Goal: Navigation & Orientation: Find specific page/section

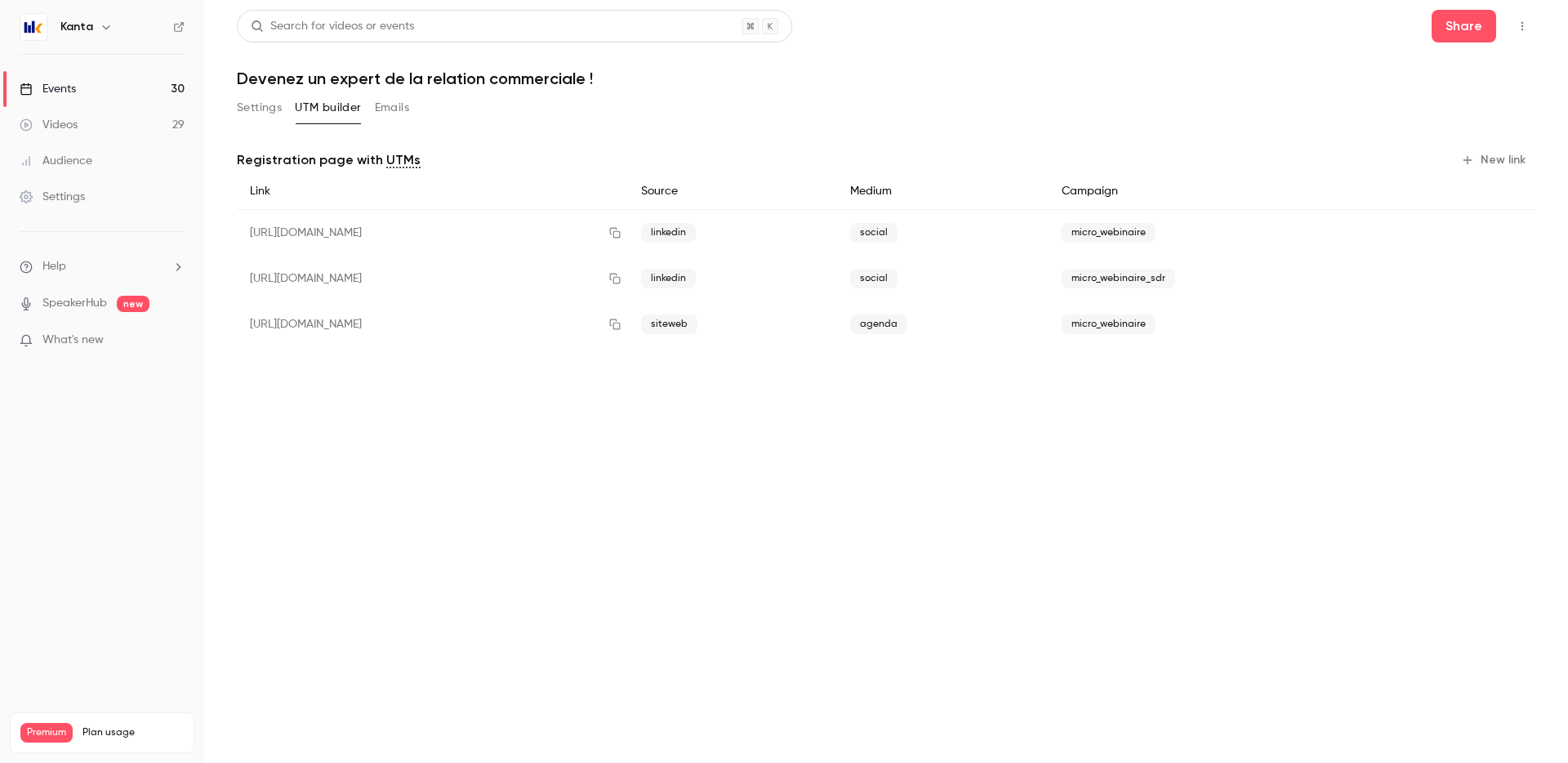
click at [126, 87] on link "Events 30" at bounding box center [102, 89] width 205 height 36
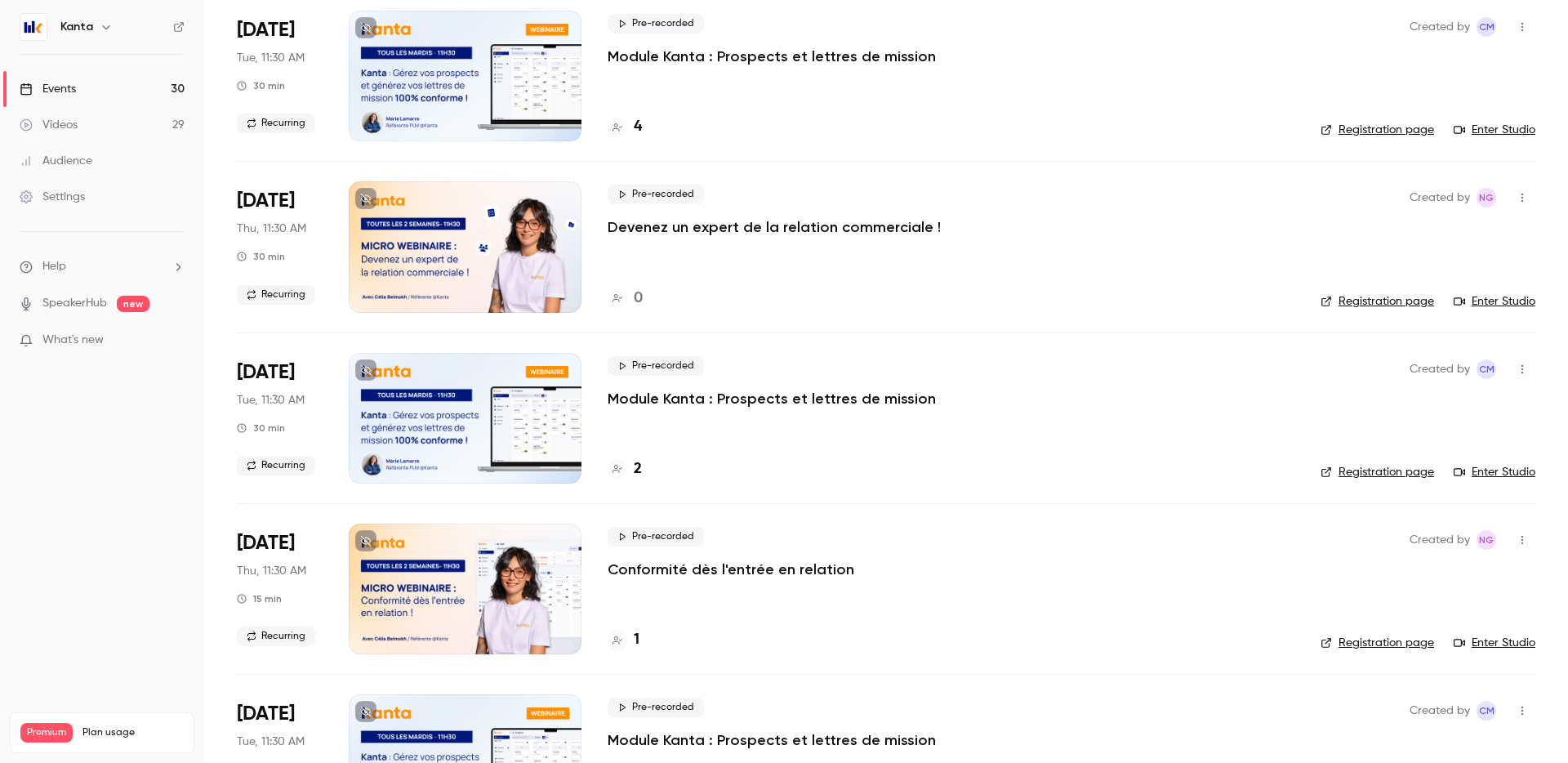
scroll to position [110, 0]
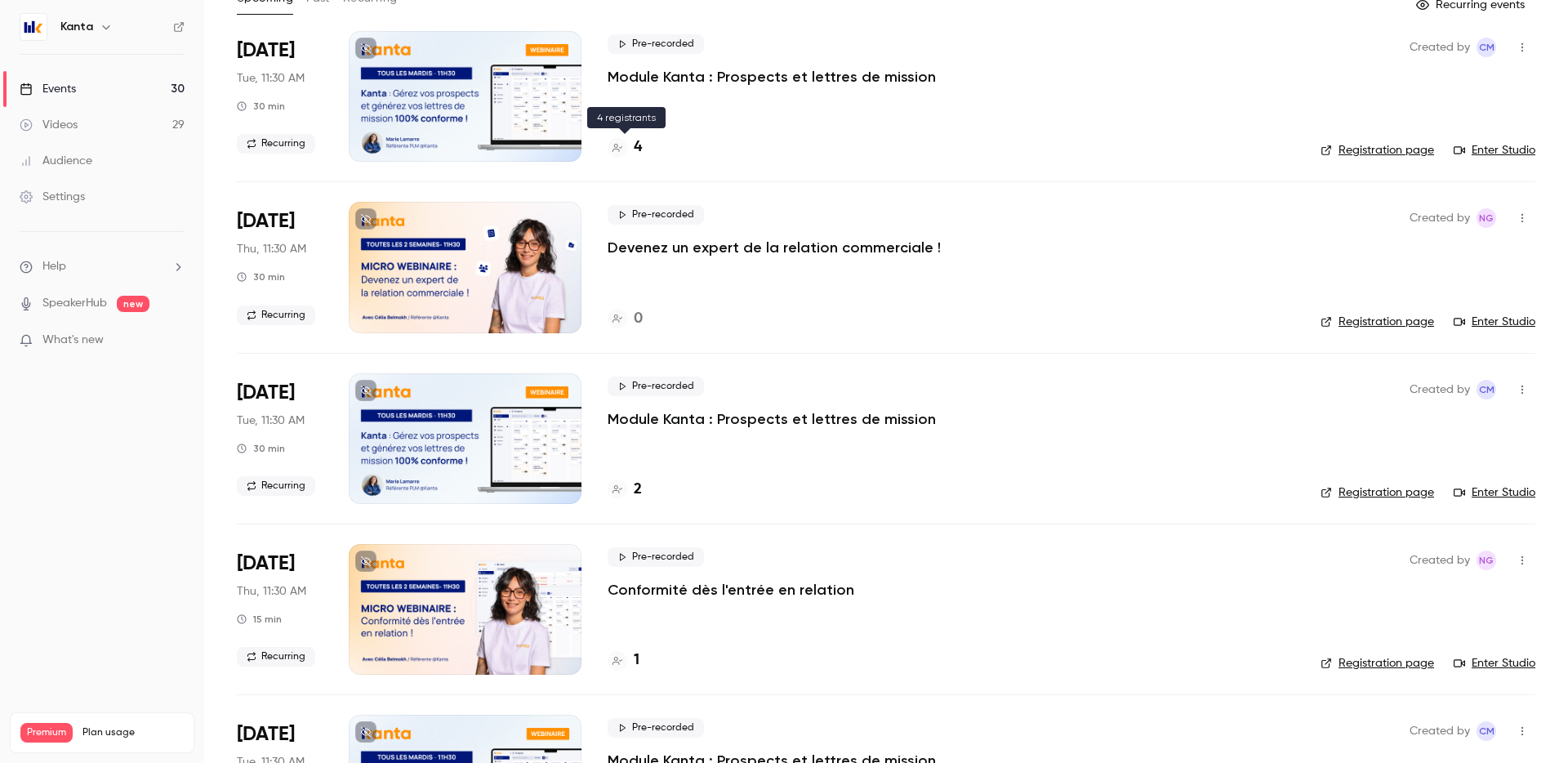
click at [638, 151] on h4 "4" at bounding box center [637, 147] width 8 height 22
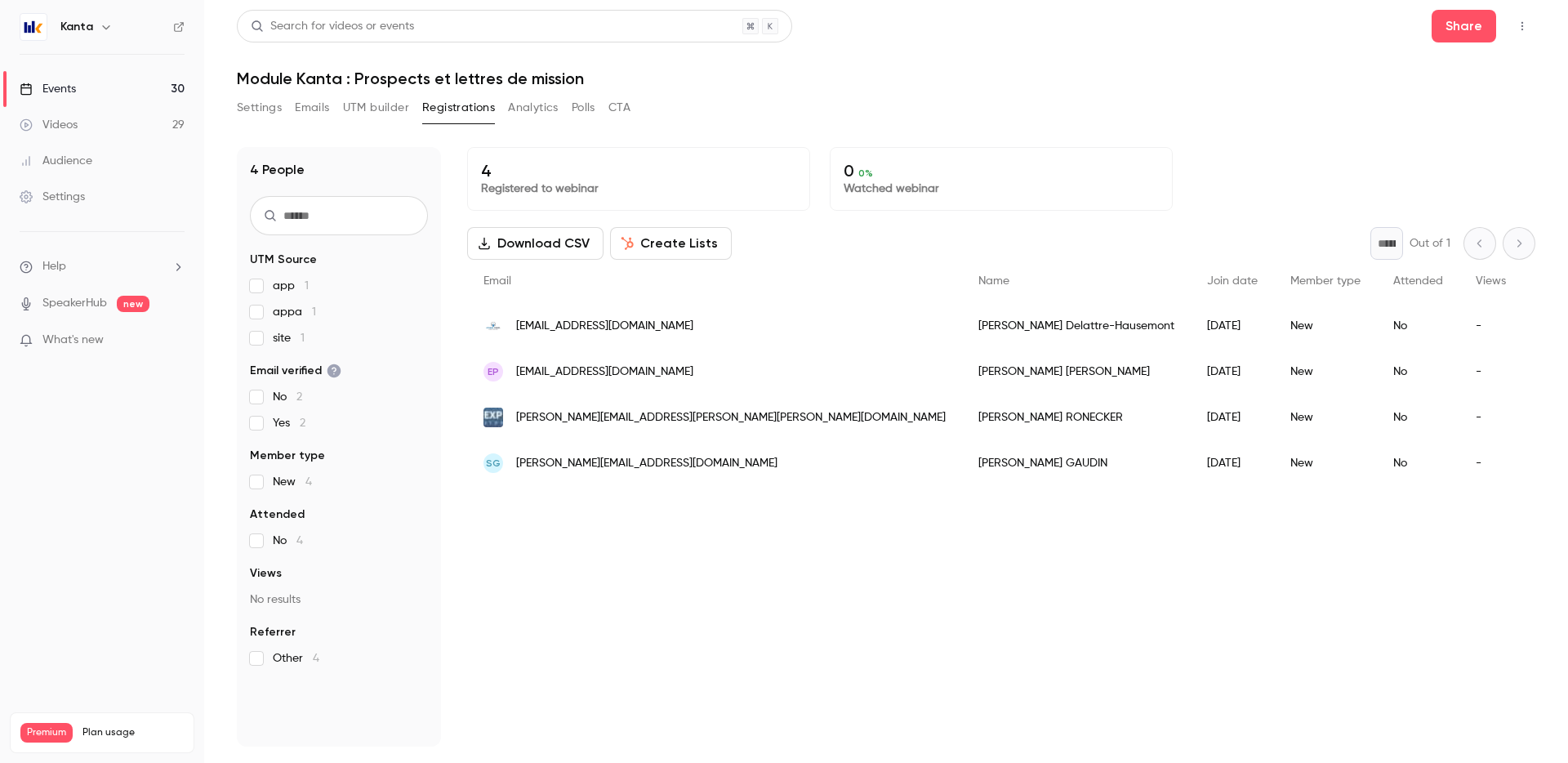
click at [114, 85] on link "Events 30" at bounding box center [102, 89] width 205 height 36
